Goal: Communication & Community: Participate in discussion

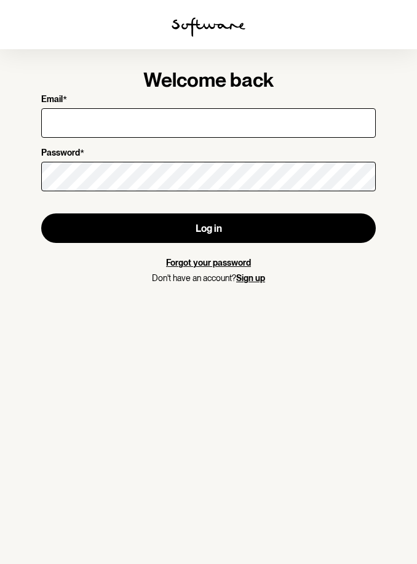
click at [121, 125] on input "Email *" at bounding box center [208, 123] width 334 height 30
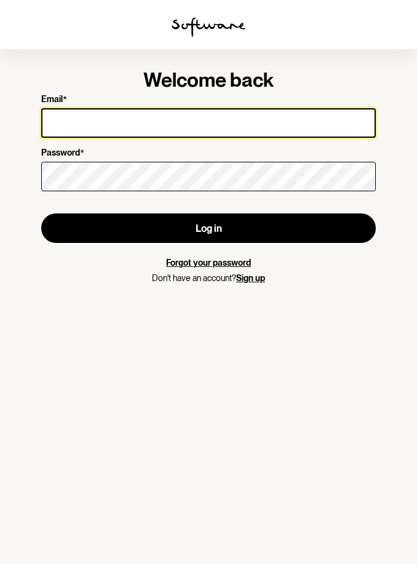
type input "[EMAIL_ADDRESS][DOMAIN_NAME]"
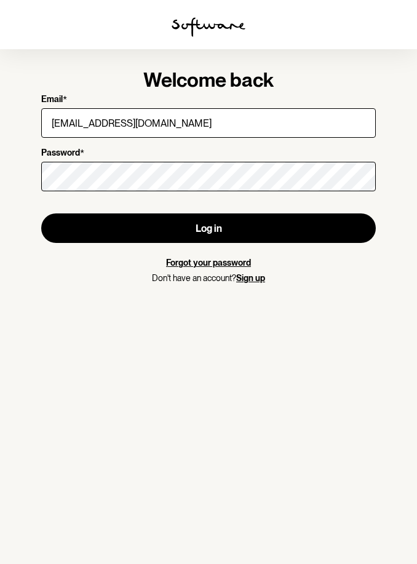
click at [208, 227] on button "Log in" at bounding box center [208, 228] width 334 height 30
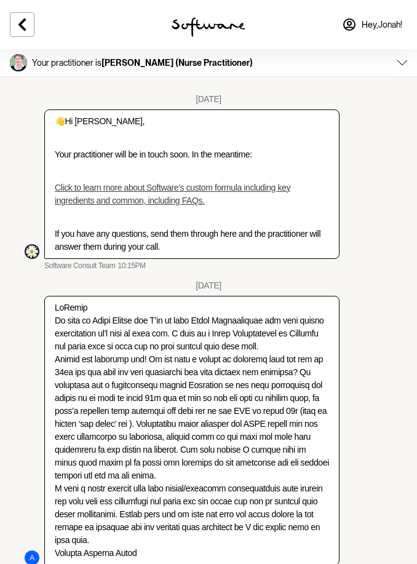
scroll to position [3080, 0]
type textarea "That sounds fine"
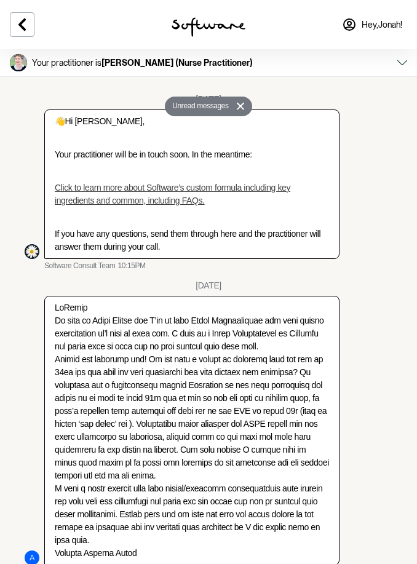
scroll to position [3119, 0]
